Goal: Task Accomplishment & Management: Manage account settings

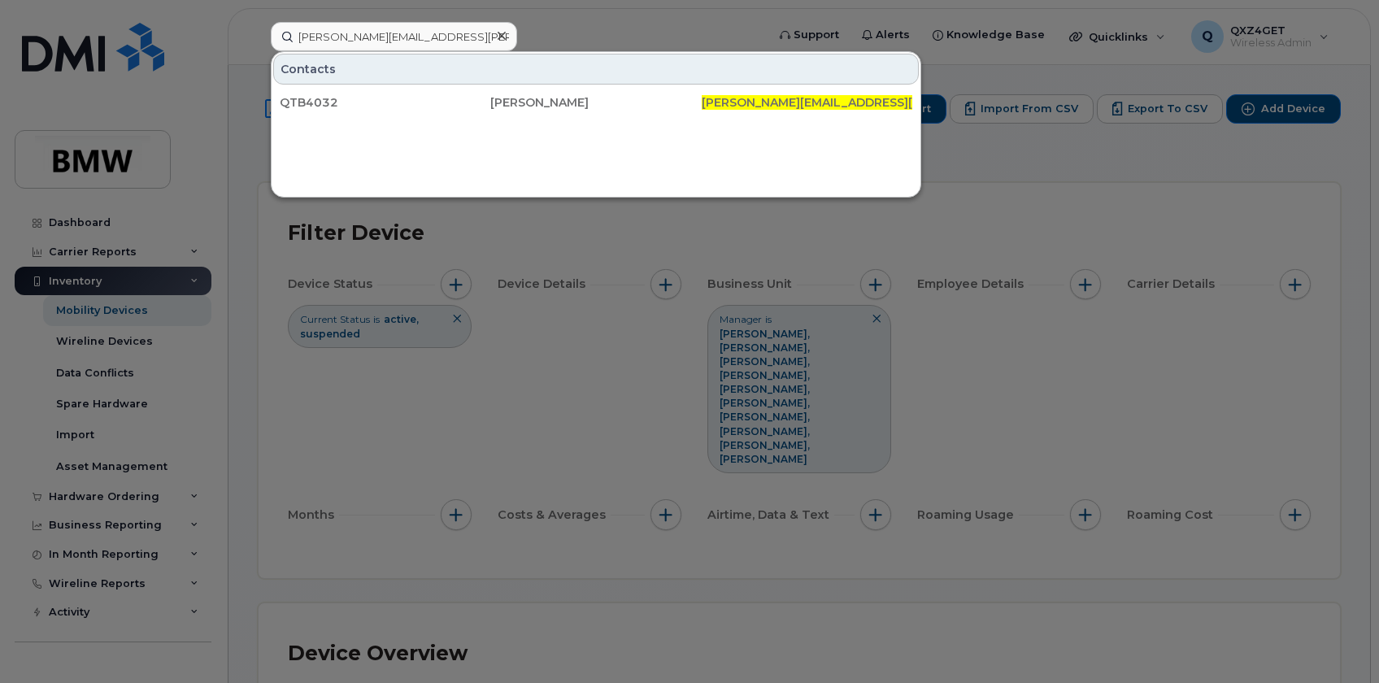
scroll to position [665, 0]
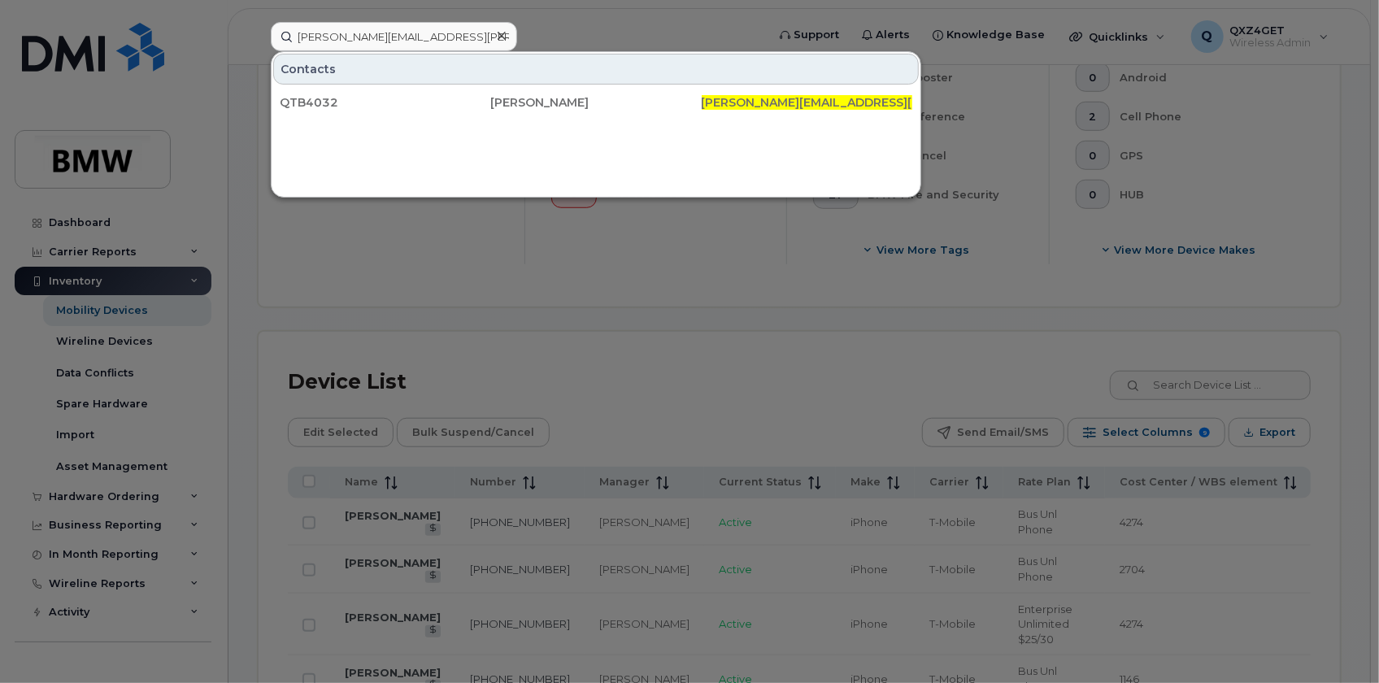
click at [498, 33] on icon at bounding box center [502, 35] width 8 height 13
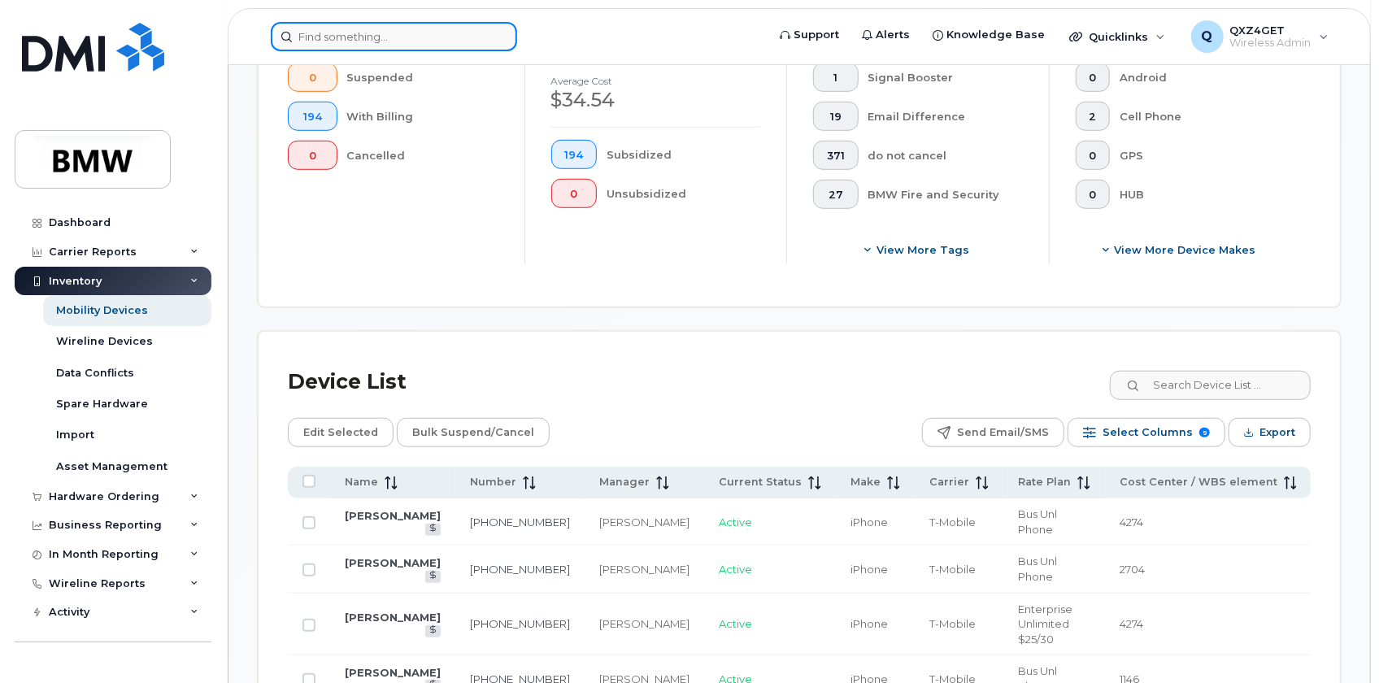
click at [398, 41] on input at bounding box center [394, 36] width 246 height 29
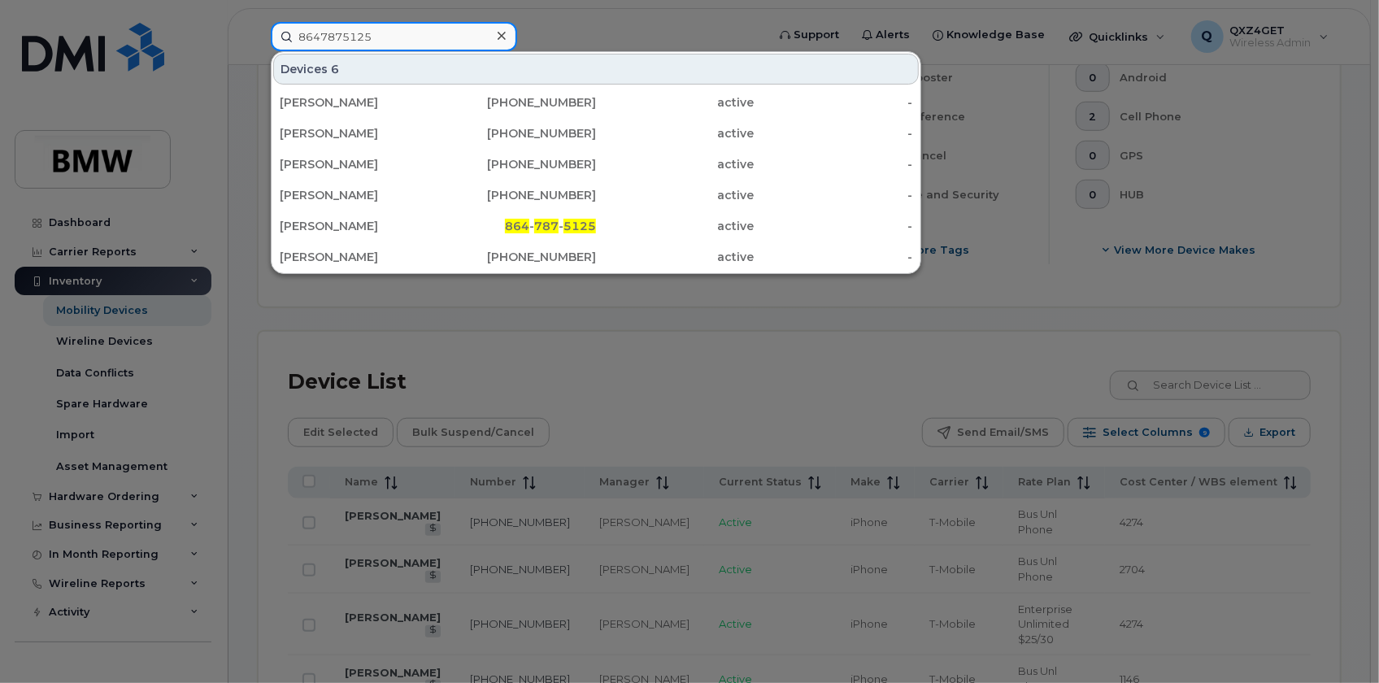
type input "8647875125"
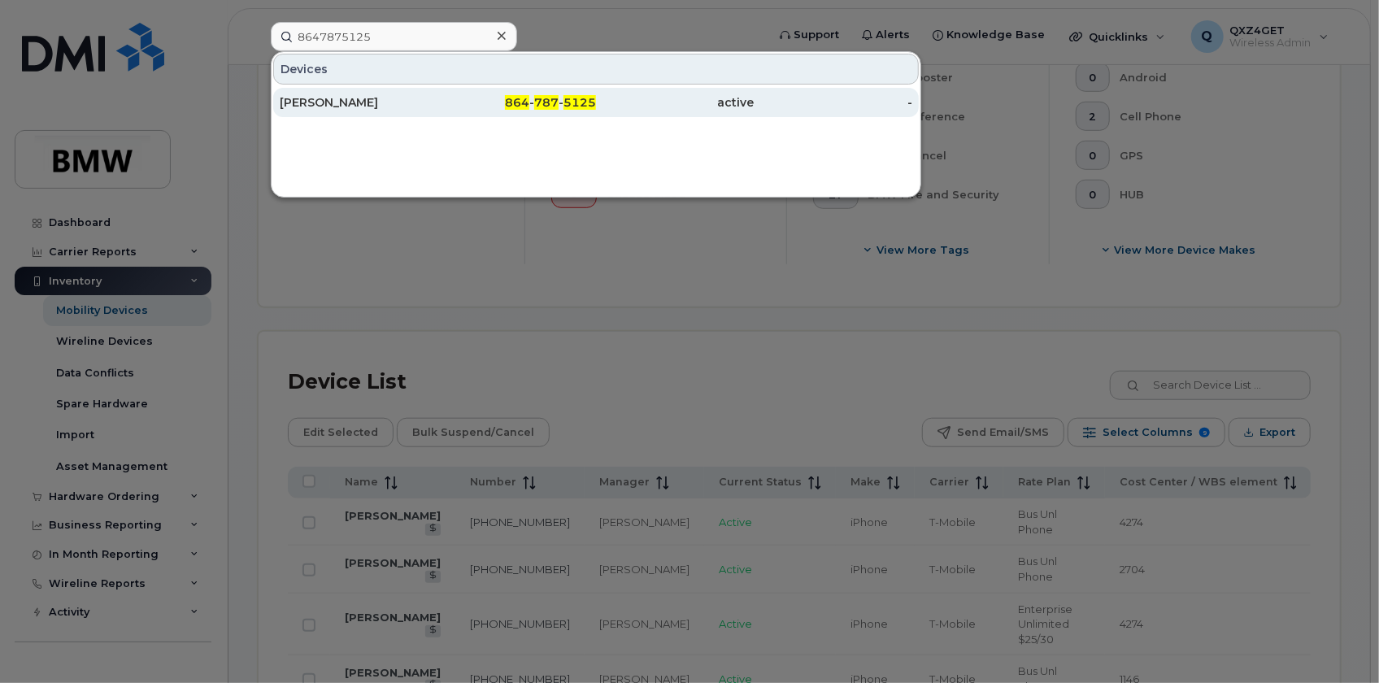
click at [343, 96] on div "[PERSON_NAME]" at bounding box center [359, 102] width 159 height 16
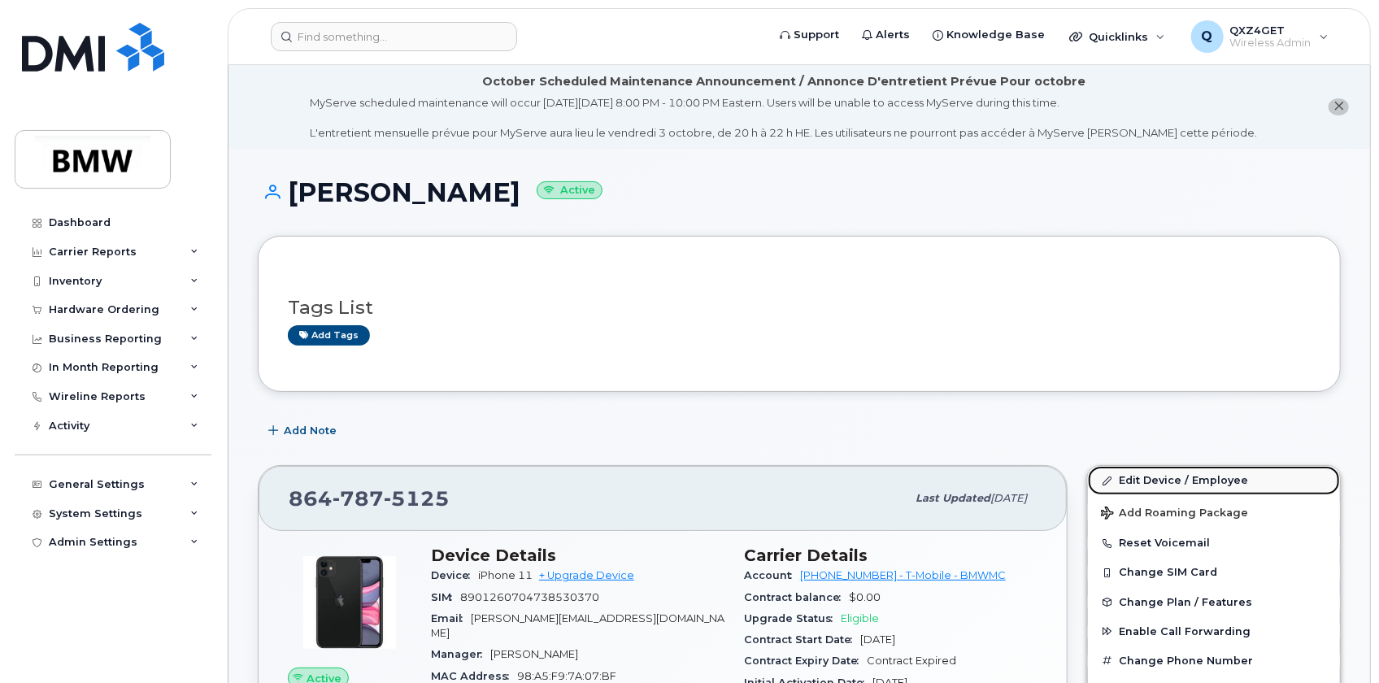
click at [1133, 472] on link "Edit Device / Employee" at bounding box center [1214, 480] width 252 height 29
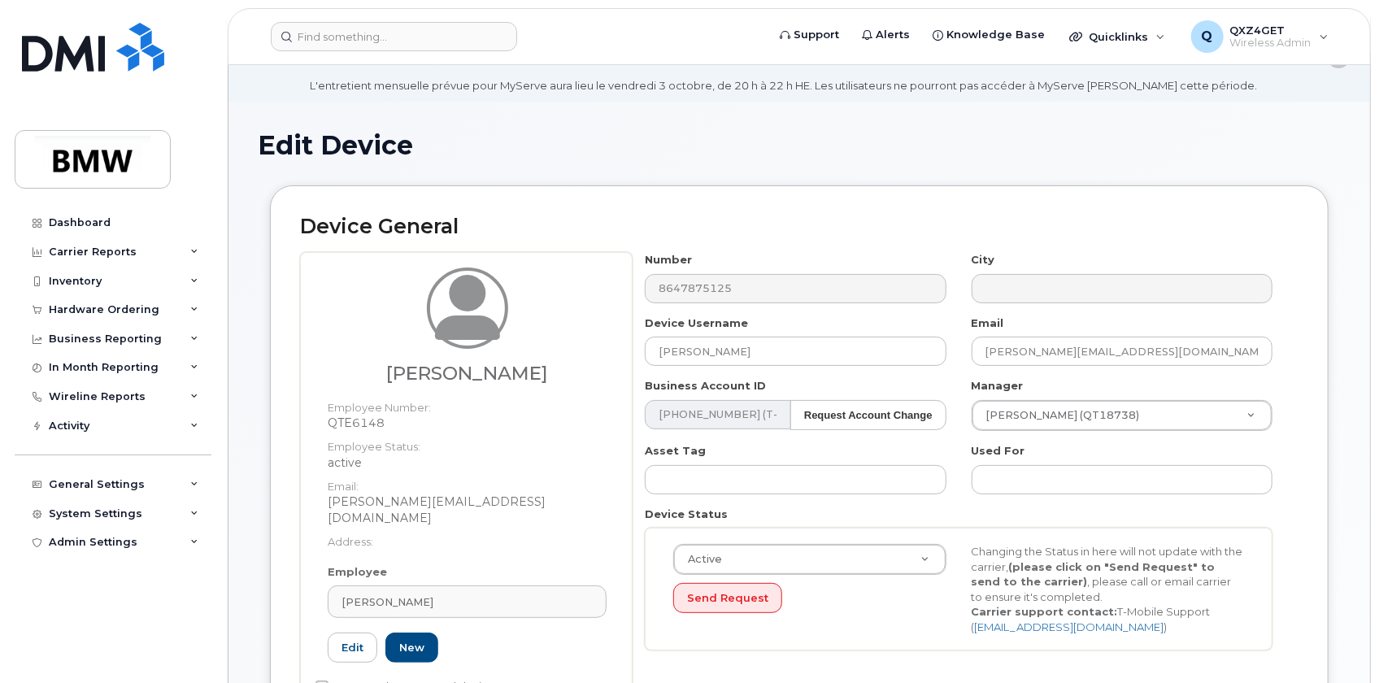
scroll to position [73, 0]
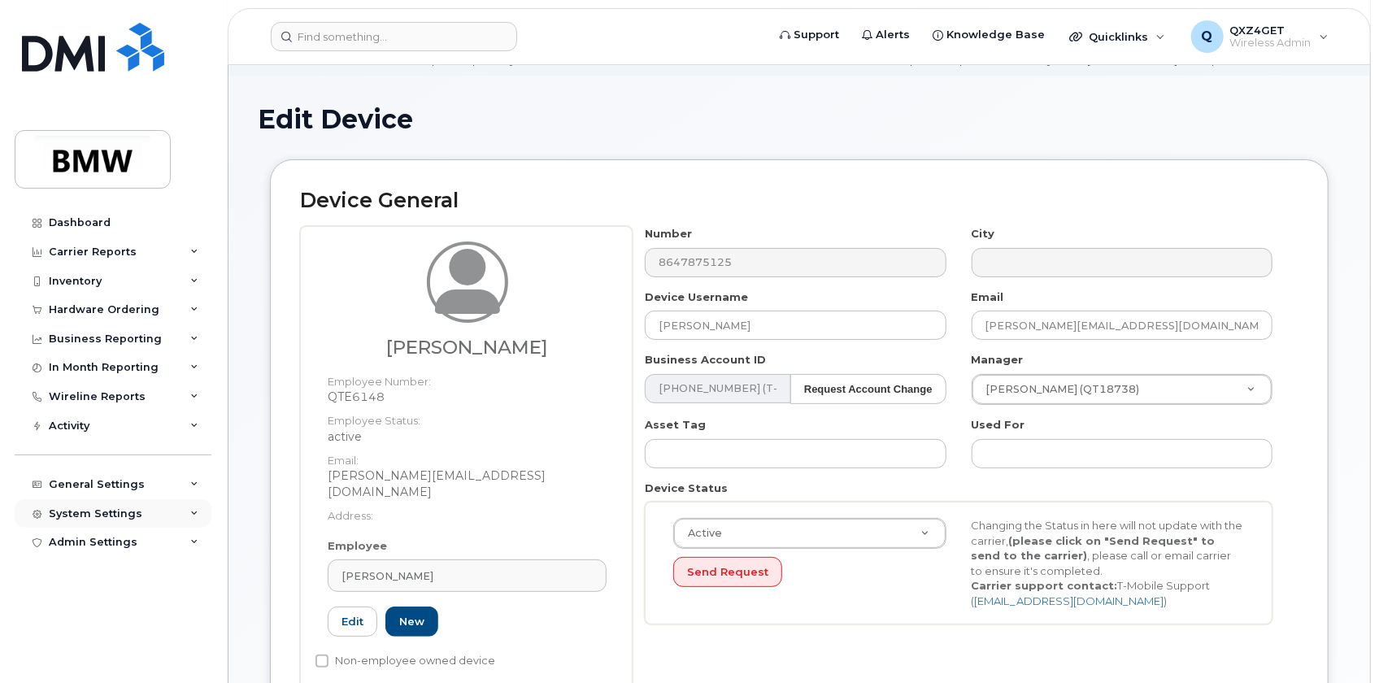
click at [89, 514] on div "System Settings" at bounding box center [95, 513] width 93 height 13
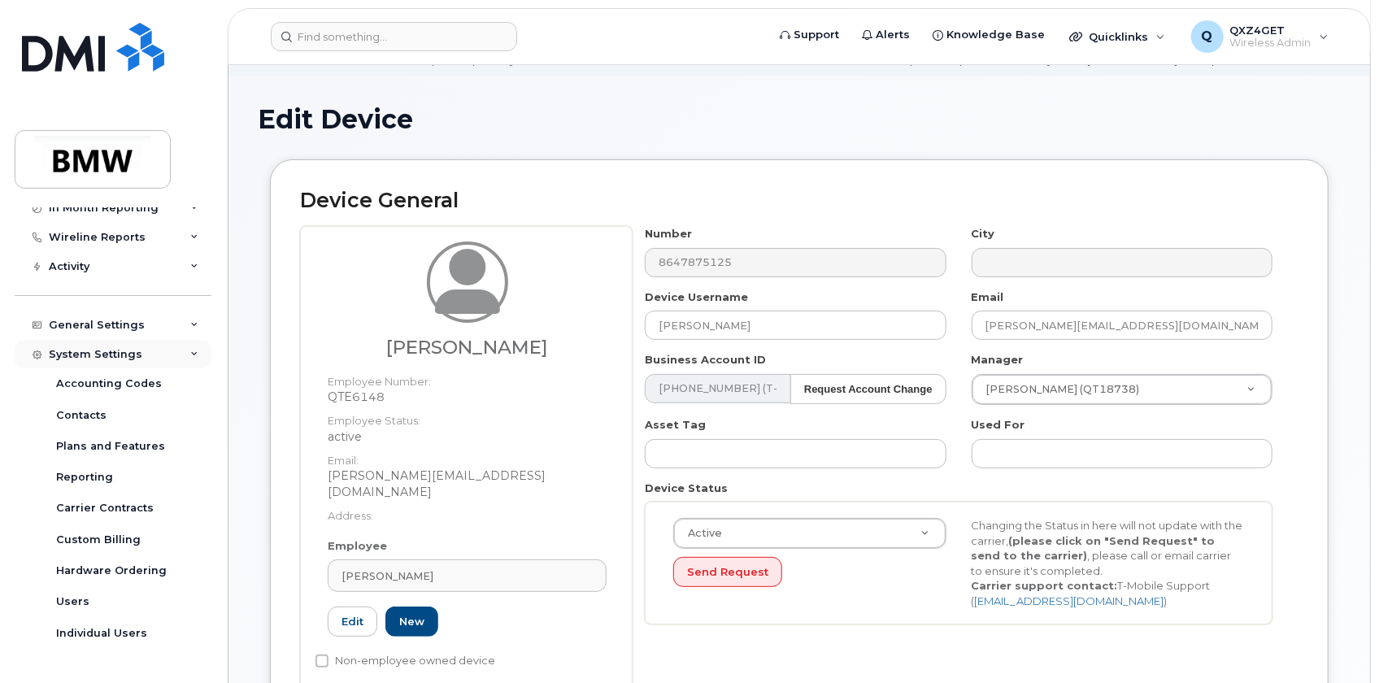
scroll to position [178, 0]
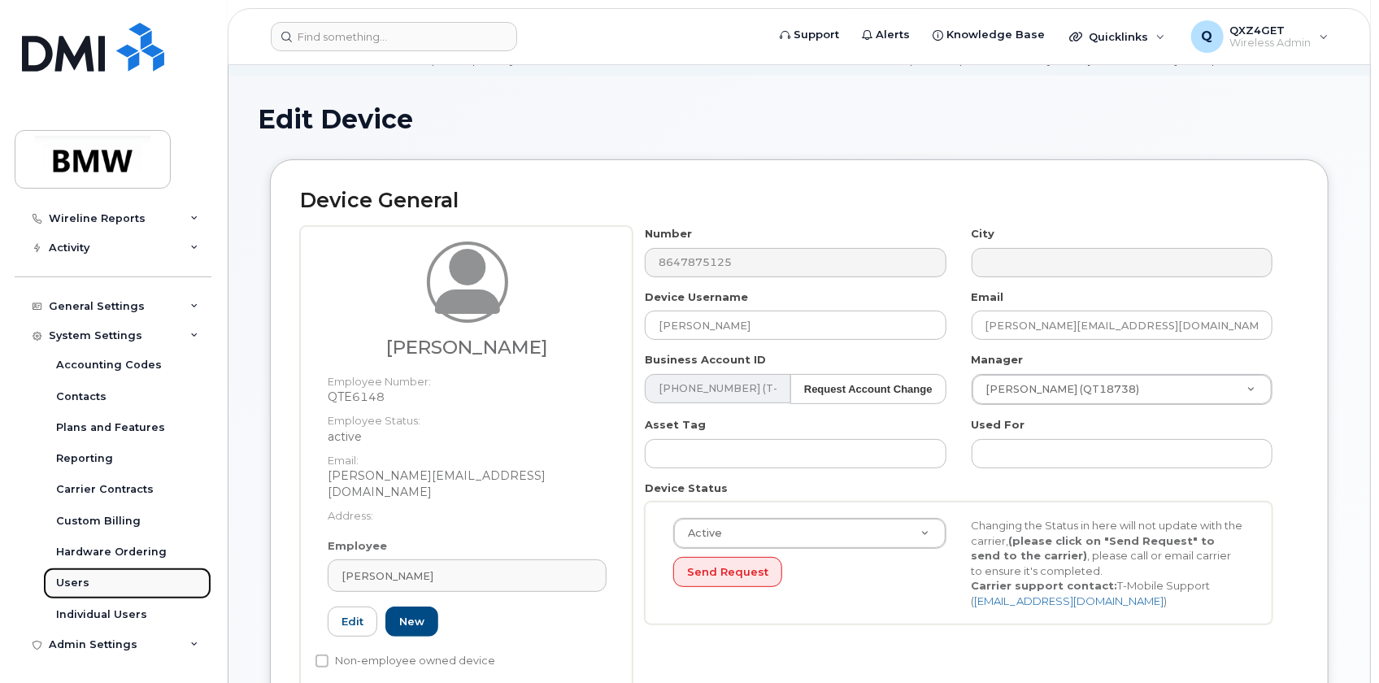
click at [73, 579] on div "Users" at bounding box center [72, 583] width 33 height 15
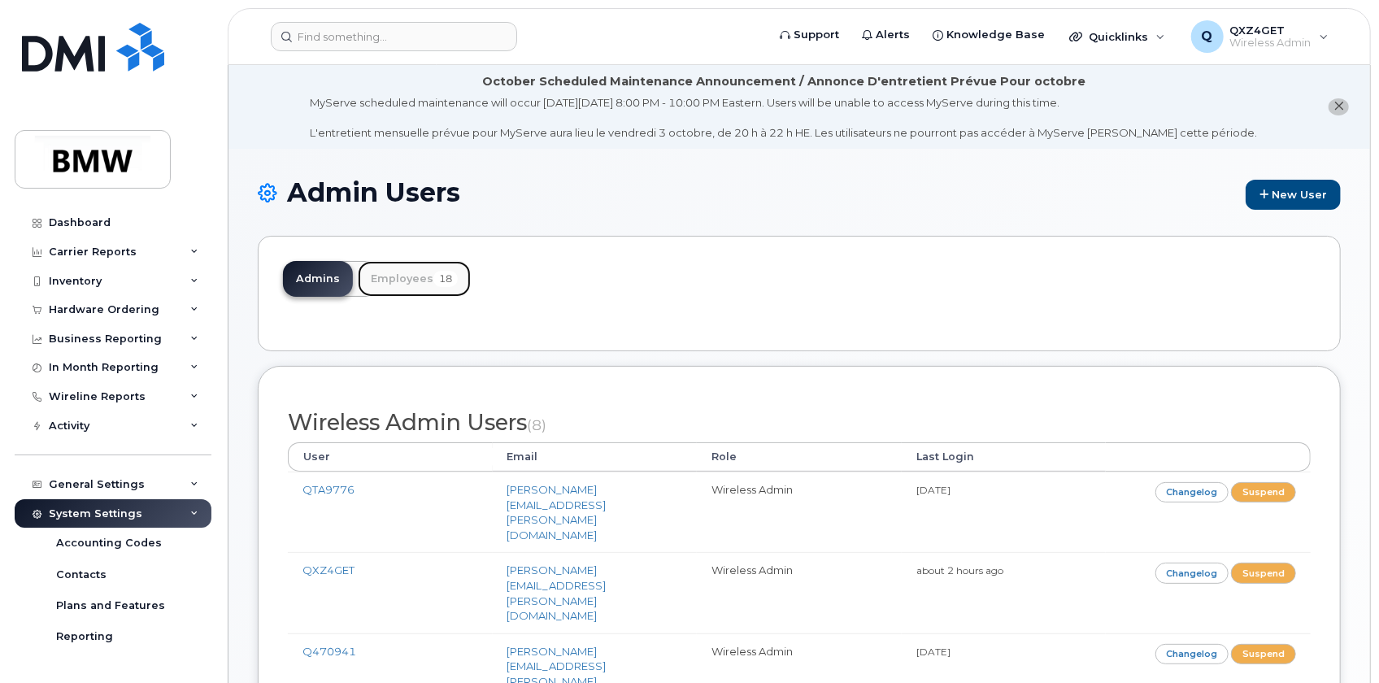
click at [437, 277] on span "18" at bounding box center [445, 279] width 24 height 16
